Goal: Navigation & Orientation: Find specific page/section

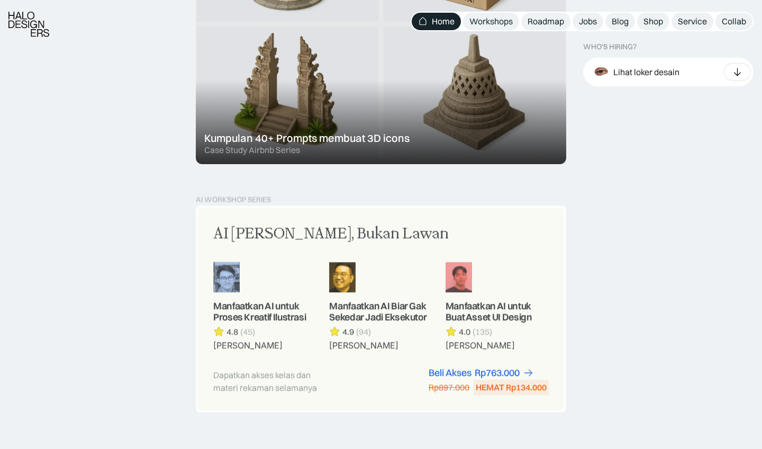
scroll to position [776, 0]
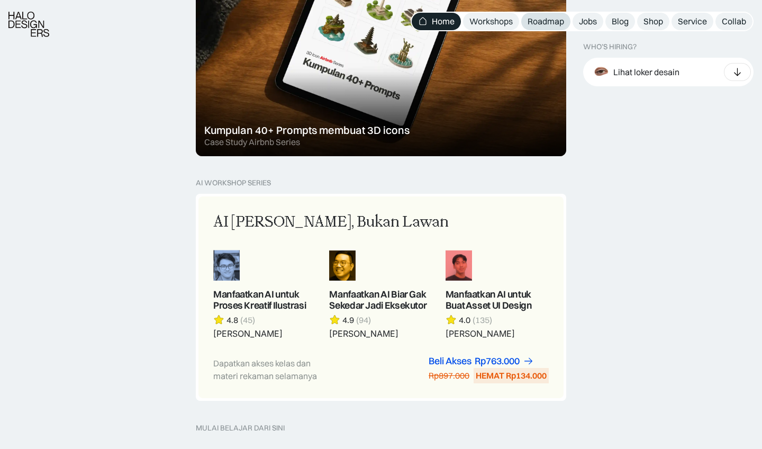
click at [553, 21] on div "Roadmap" at bounding box center [546, 21] width 37 height 11
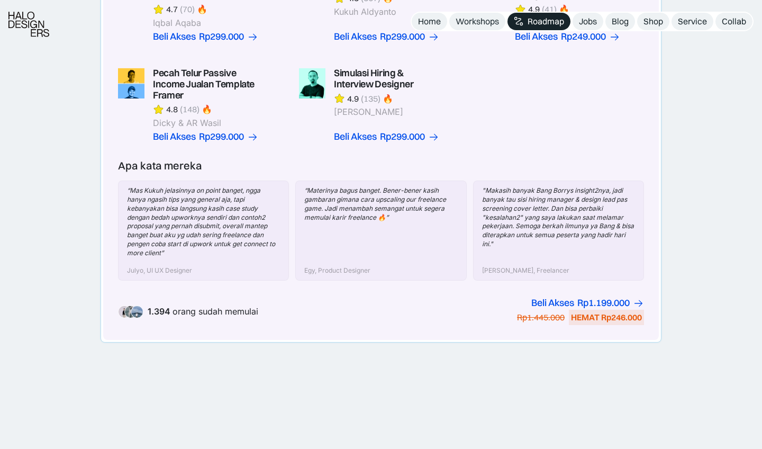
scroll to position [466, 0]
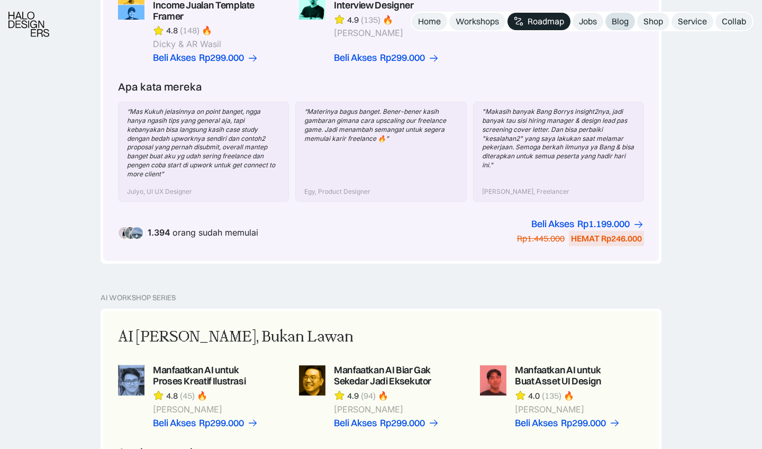
click at [617, 20] on div "Blog" at bounding box center [620, 21] width 17 height 11
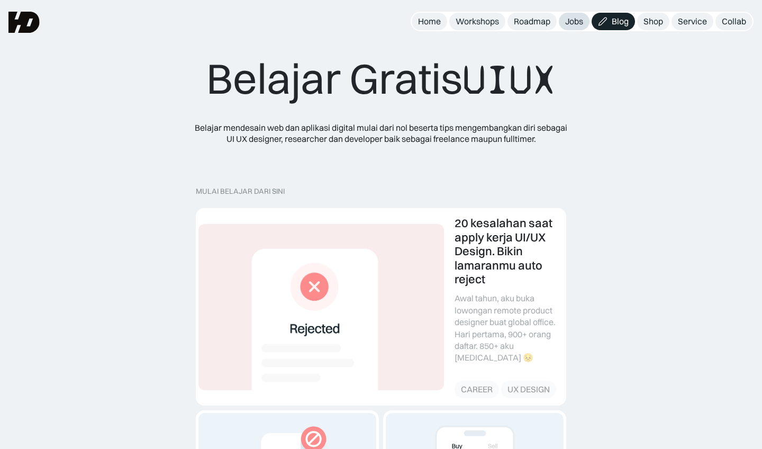
click at [578, 24] on div "Jobs" at bounding box center [574, 21] width 18 height 11
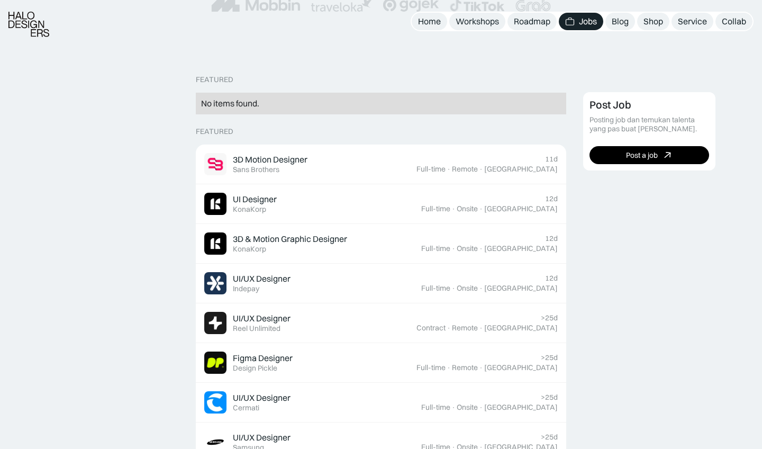
scroll to position [215, 0]
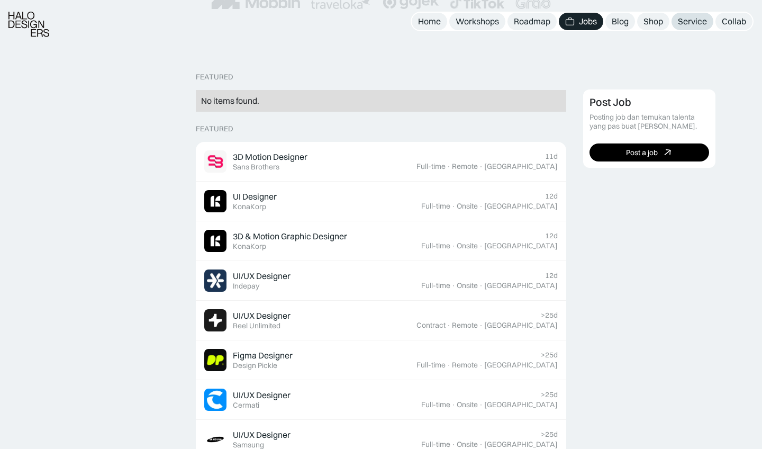
click at [703, 15] on link "Service" at bounding box center [693, 21] width 42 height 17
